Goal: Task Accomplishment & Management: Complete application form

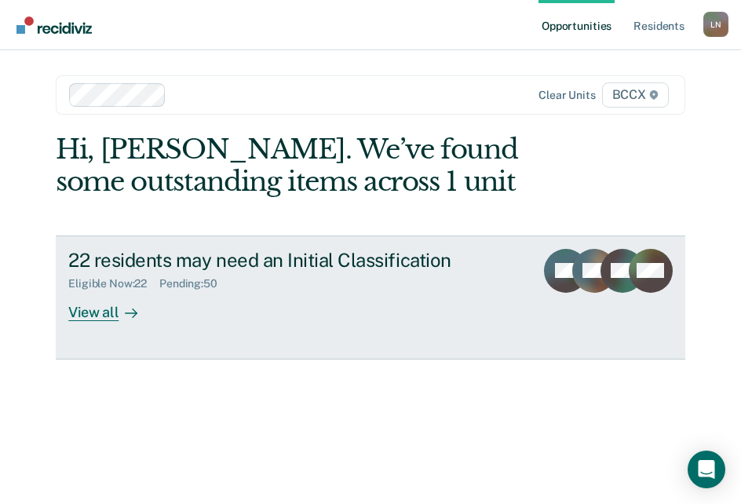
click at [108, 318] on div "View all" at bounding box center [112, 306] width 88 height 31
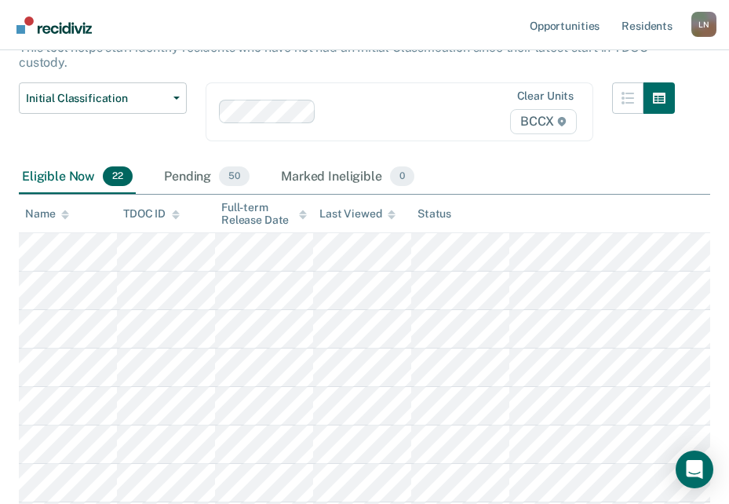
scroll to position [157, 0]
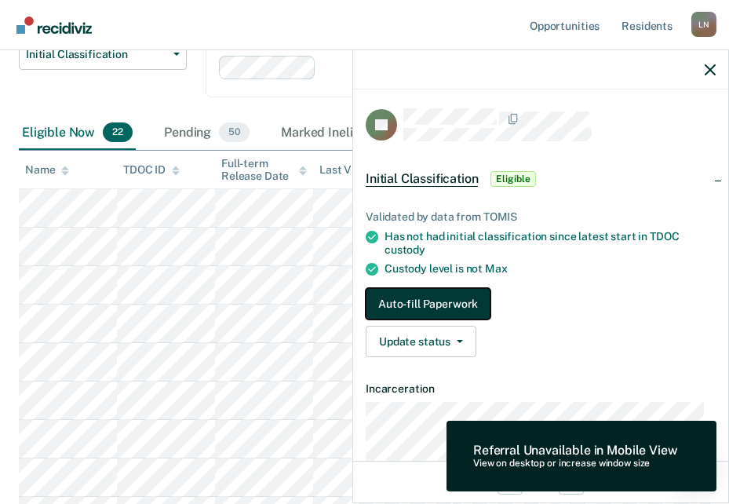
click at [459, 294] on button "Auto-fill Paperwork" at bounding box center [428, 303] width 125 height 31
click at [393, 302] on button "Auto-fill Paperwork" at bounding box center [428, 303] width 125 height 31
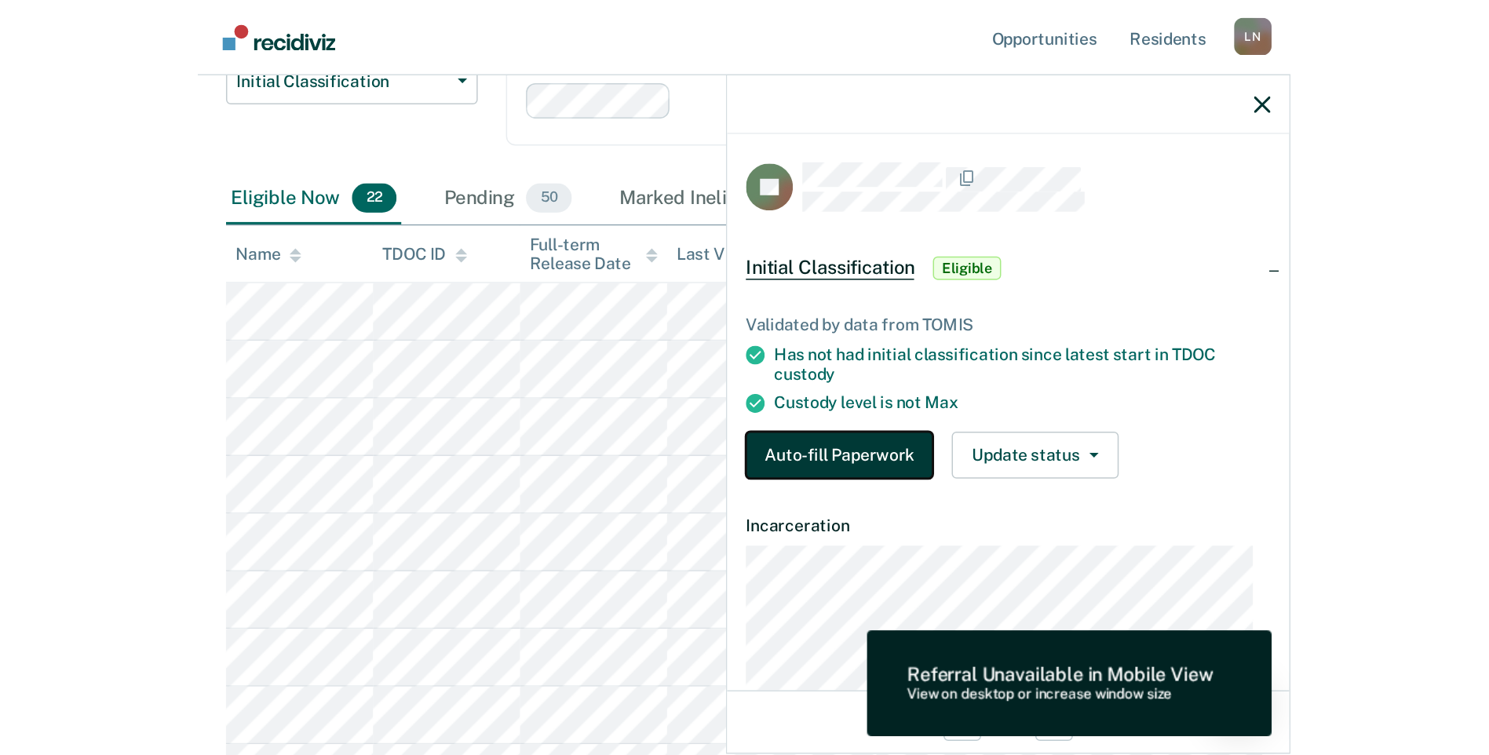
scroll to position [0, 0]
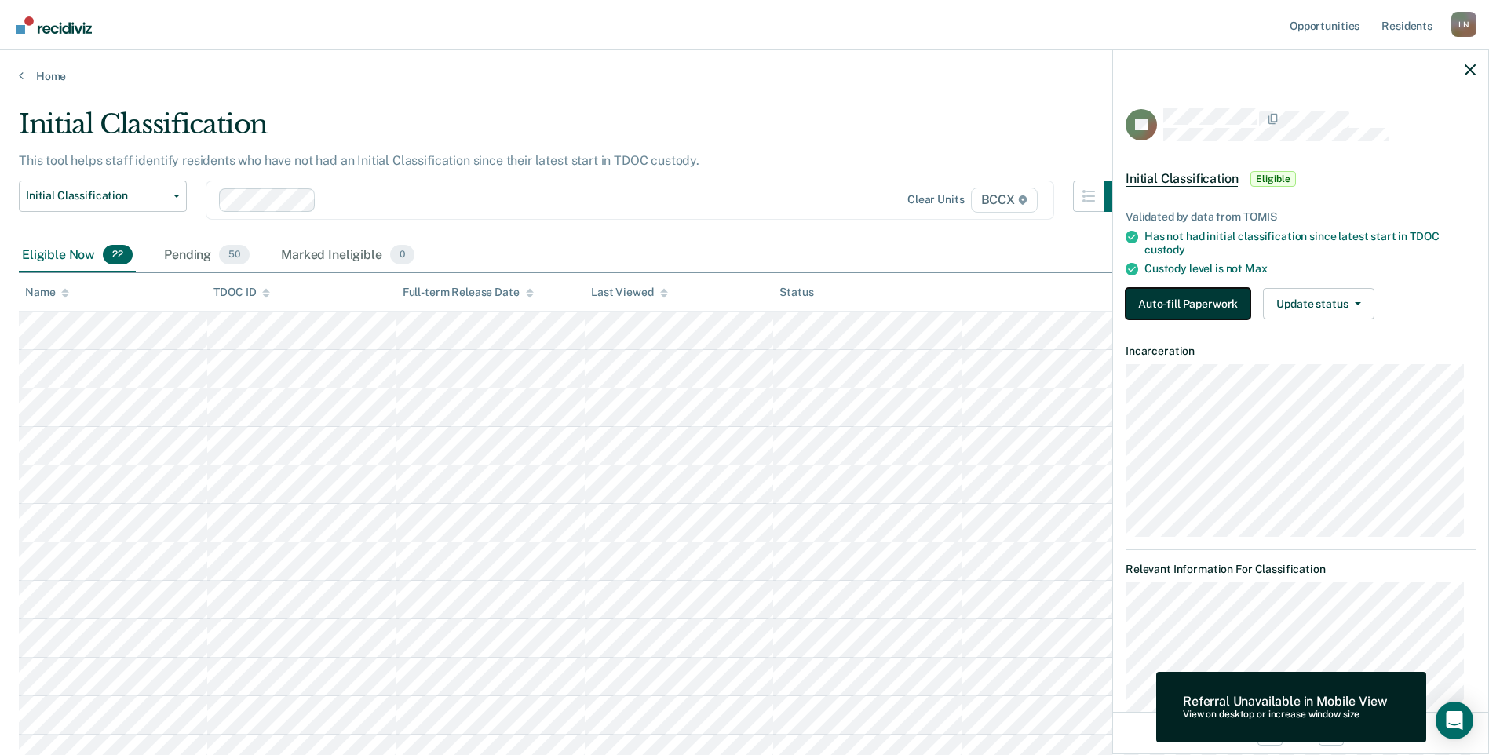
click at [740, 305] on button "Auto-fill Paperwork" at bounding box center [1188, 303] width 125 height 31
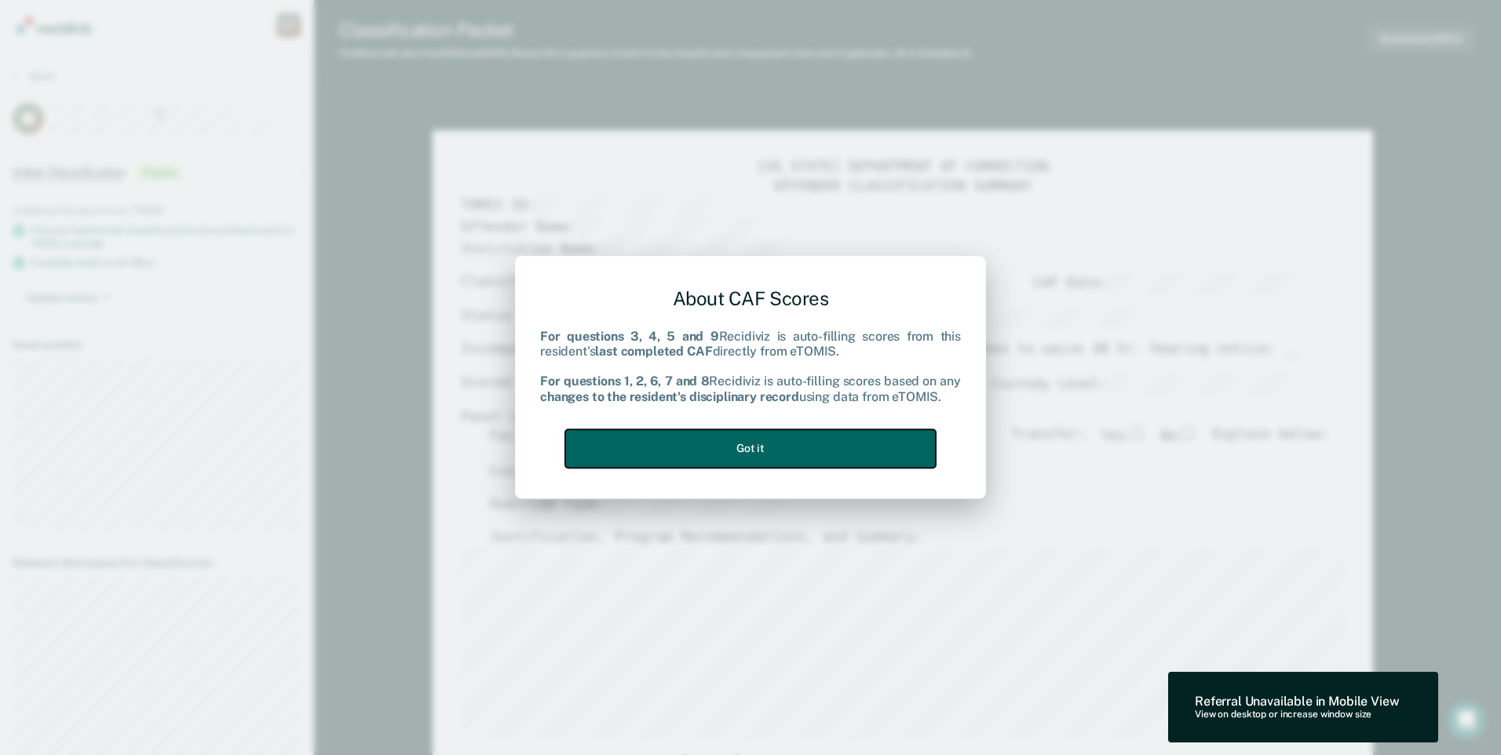
click at [740, 447] on button "Got it" at bounding box center [750, 448] width 371 height 38
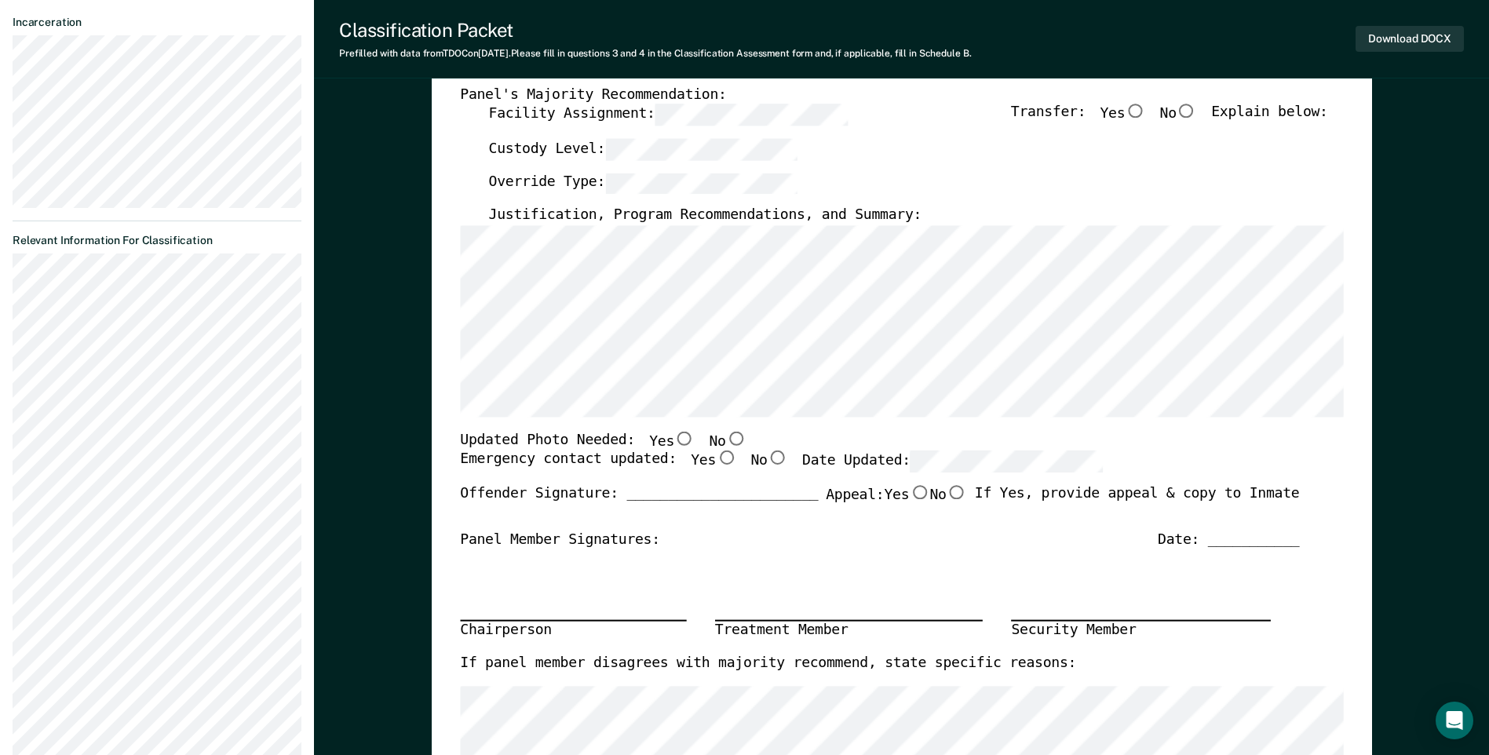
scroll to position [314, 0]
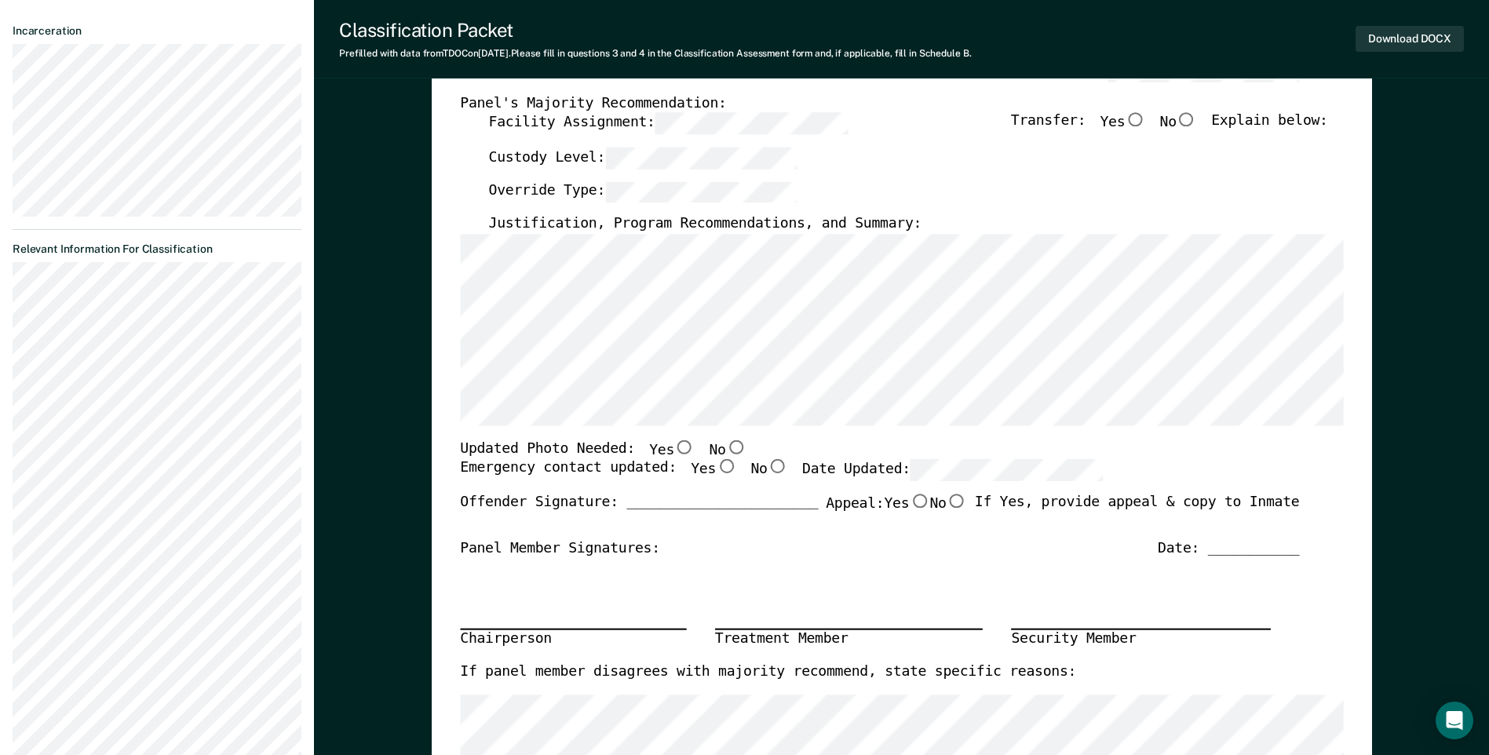
click at [725, 448] on input "No" at bounding box center [735, 447] width 20 height 14
type textarea "x"
radio input "true"
click at [716, 465] on input "Yes" at bounding box center [726, 467] width 20 height 14
type textarea "x"
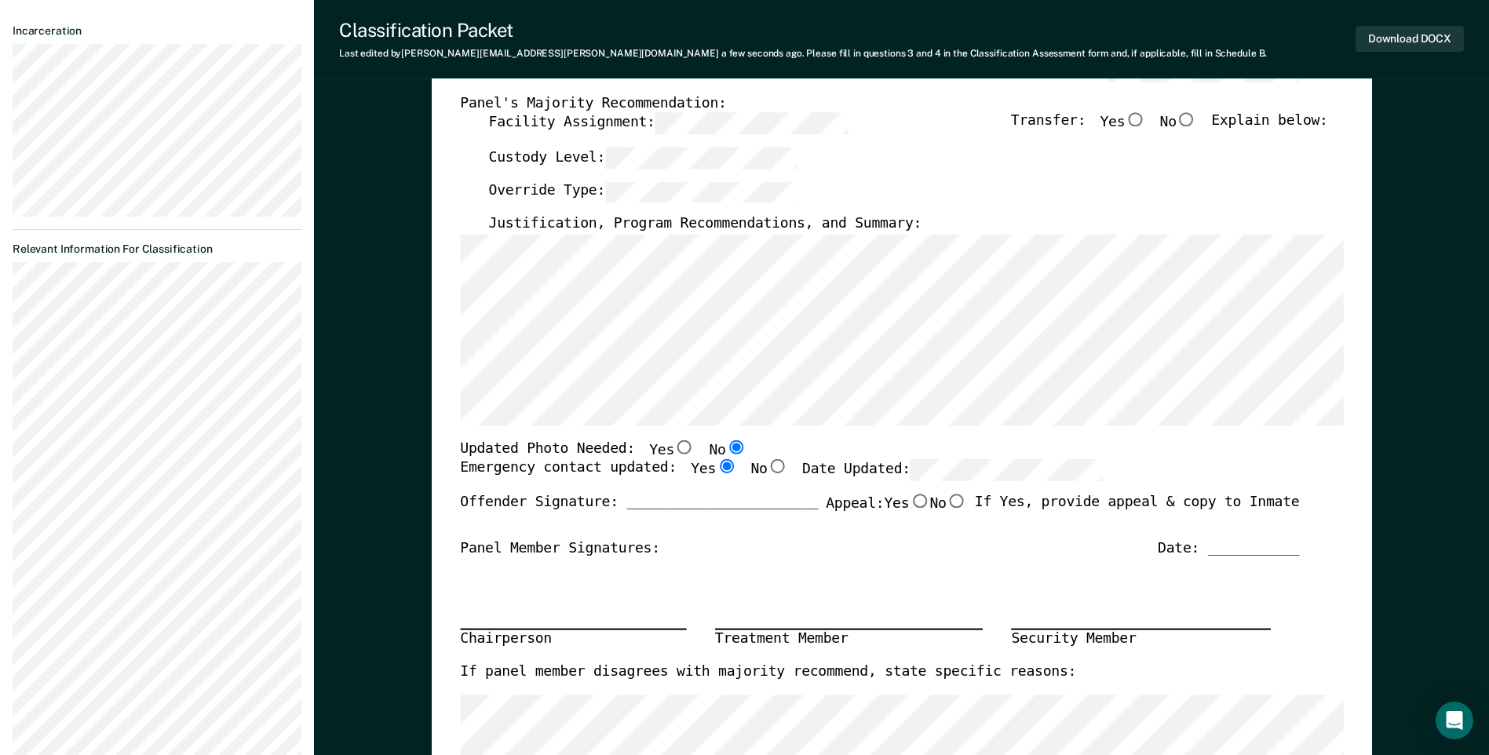
radio input "true"
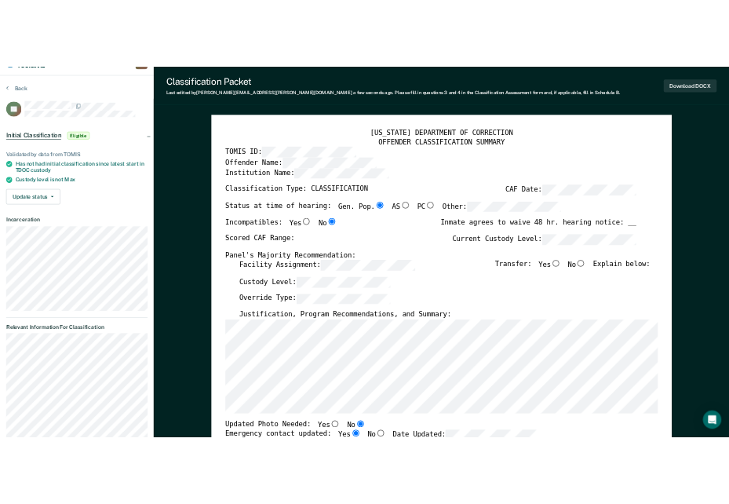
scroll to position [0, 0]
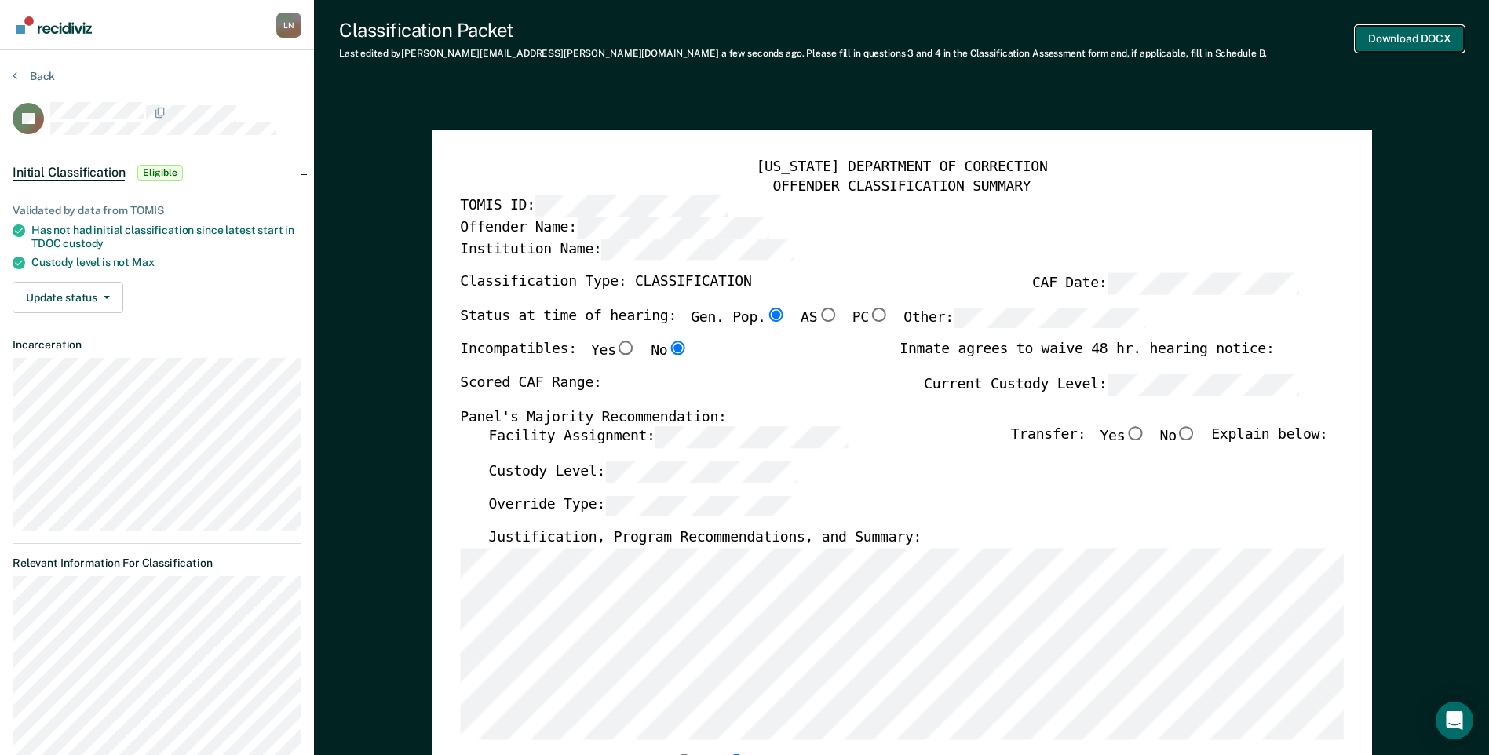
click at [740, 42] on button "Download DOCX" at bounding box center [1410, 39] width 108 height 26
type textarea "x"
radio input "false"
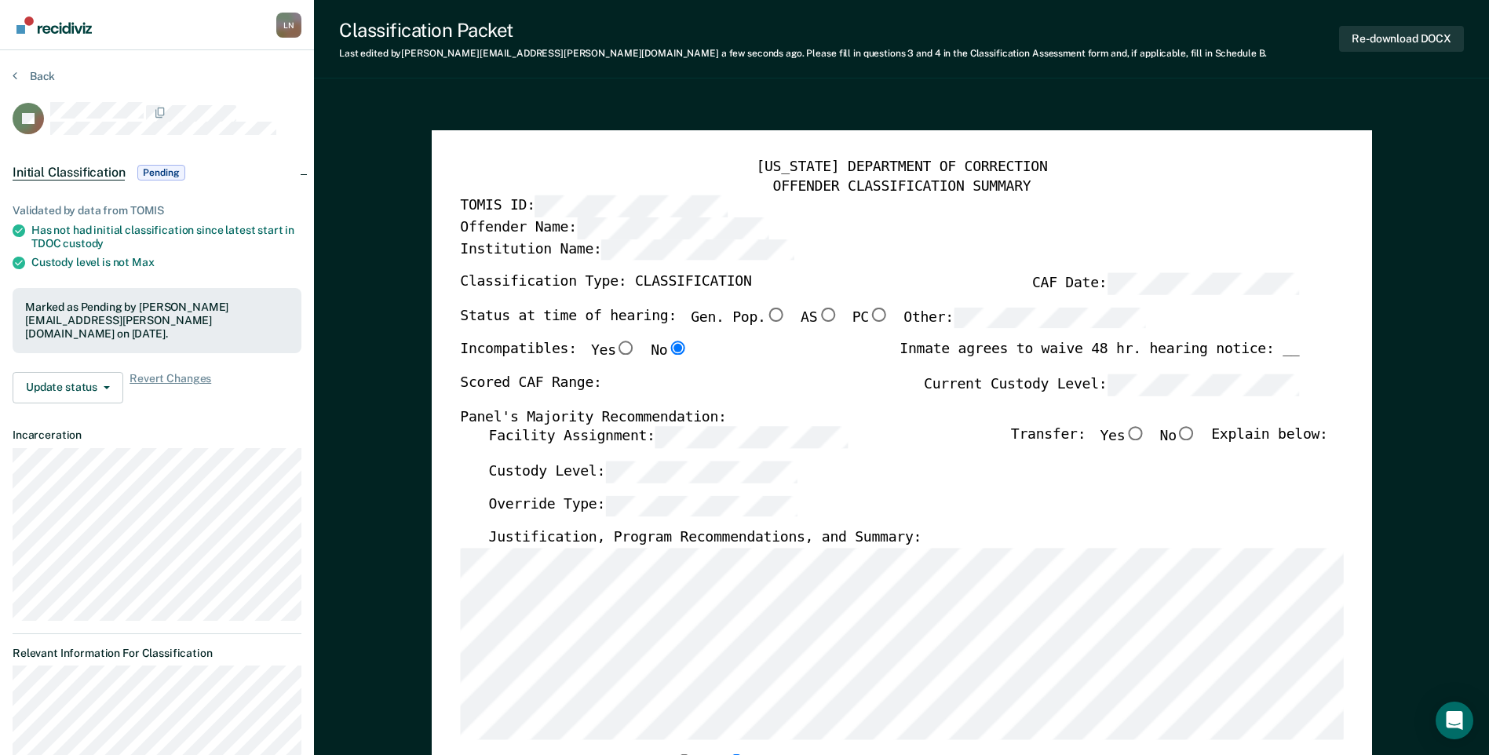
type textarea "x"
